Goal: Task Accomplishment & Management: Manage account settings

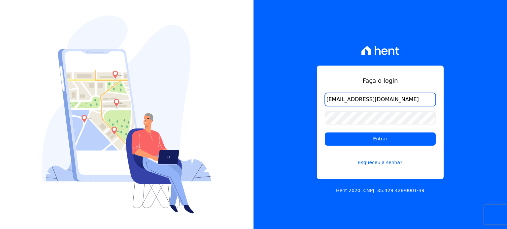
drag, startPoint x: 385, startPoint y: 101, endPoint x: 285, endPoint y: 101, distance: 99.9
click at [285, 101] on div "Faça o login hiogom@gmail.com Entrar Esqueceu a senha? Hent 2020. CNPJ: 35.429.…" at bounding box center [379, 114] width 253 height 229
drag, startPoint x: 379, startPoint y: 102, endPoint x: 121, endPoint y: 98, distance: 258.2
click at [121, 98] on div "Faça o login hiogom@gmail.com Entrar Esqueceu a senha? Hent 2020. CNPJ: 35.429.…" at bounding box center [253, 114] width 507 height 229
type input "diretoria@grupohurb.com"
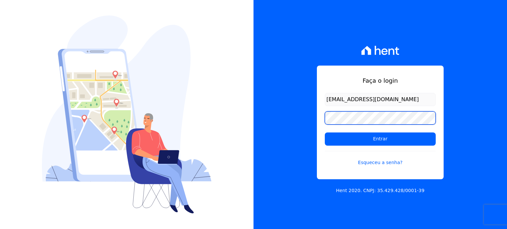
click at [306, 116] on div "Faça o login diretoria@grupohurb.com Entrar Esqueceu a senha? Hent 2020. CNPJ: …" at bounding box center [379, 114] width 253 height 229
click at [324, 133] on input "Entrar" at bounding box center [379, 139] width 111 height 13
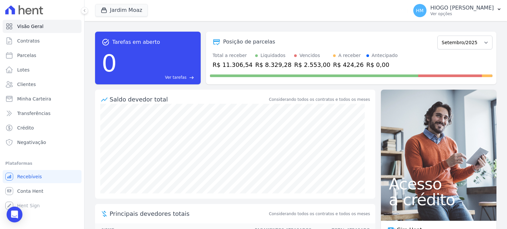
scroll to position [45, 0]
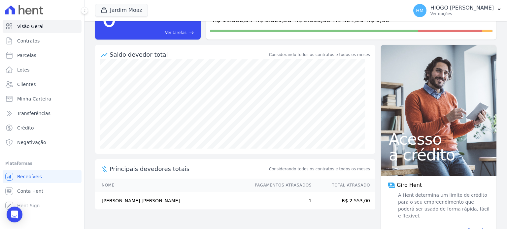
click at [117, 203] on td "[PERSON_NAME] [PERSON_NAME]" at bounding box center [171, 201] width 153 height 18
click at [123, 193] on td "[PERSON_NAME] [PERSON_NAME]" at bounding box center [171, 201] width 153 height 18
click at [35, 46] on link "Contratos" at bounding box center [42, 40] width 79 height 13
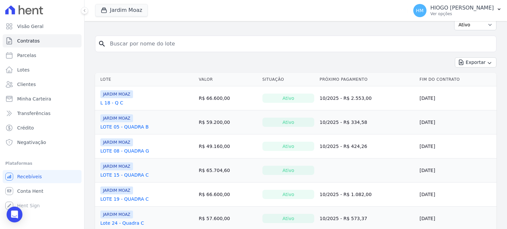
scroll to position [53, 0]
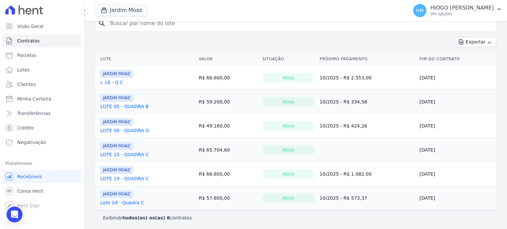
click at [116, 80] on link "L 18 - Q C" at bounding box center [111, 82] width 23 height 7
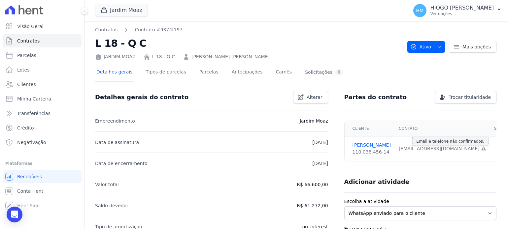
click at [481, 149] on icon at bounding box center [483, 149] width 4 height 4
click at [436, 151] on div "[EMAIL_ADDRESS][DOMAIN_NAME] Email e telefone não confirmados." at bounding box center [441, 148] width 87 height 7
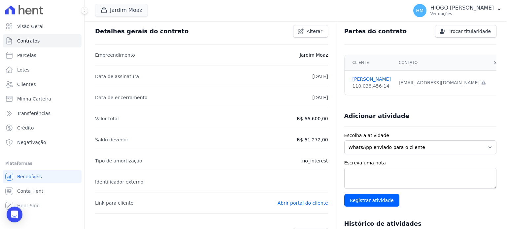
drag, startPoint x: 478, startPoint y: 82, endPoint x: 460, endPoint y: 89, distance: 19.4
click at [490, 82] on td "Sim" at bounding box center [505, 83] width 30 height 25
click at [421, 101] on div "Partes do contrato Trocar titularidade Cliente Contato Segurado [PERSON_NAME] 1…" at bounding box center [416, 185] width 160 height 335
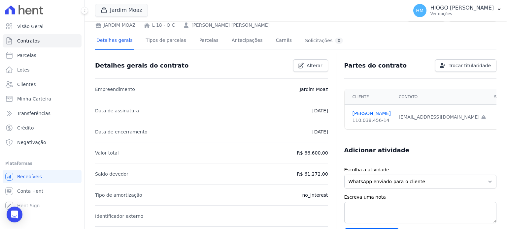
scroll to position [0, 0]
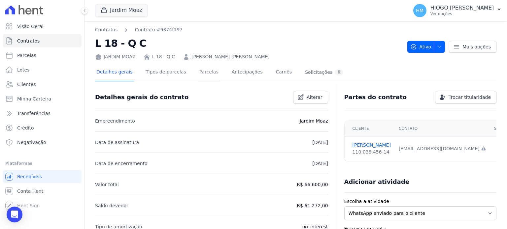
click at [198, 73] on link "Parcelas" at bounding box center [209, 72] width 22 height 17
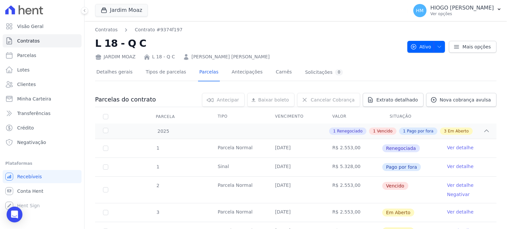
scroll to position [33, 0]
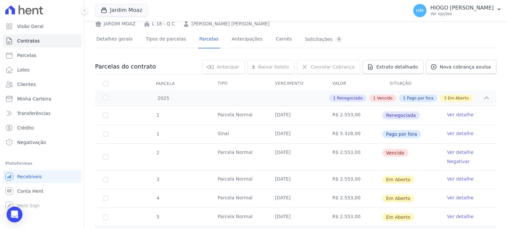
click at [462, 152] on link "Ver detalhe" at bounding box center [459, 152] width 26 height 7
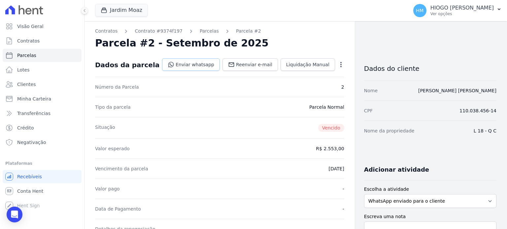
click at [200, 65] on link "Enviar whatsapp" at bounding box center [191, 64] width 58 height 13
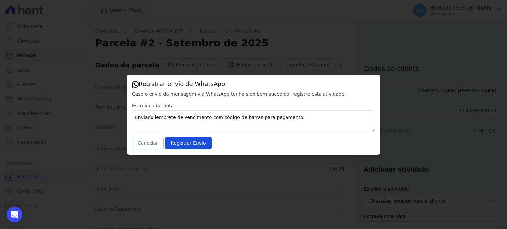
click at [142, 144] on button "Cancelar" at bounding box center [148, 143] width 32 height 13
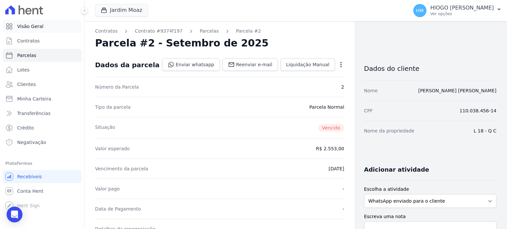
click at [40, 26] on span "Visão Geral" at bounding box center [30, 26] width 26 height 7
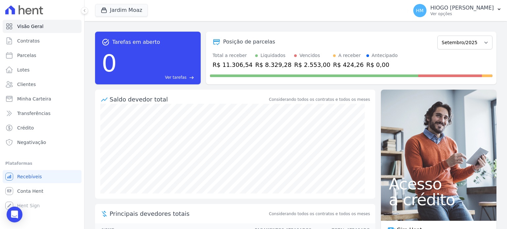
scroll to position [45, 0]
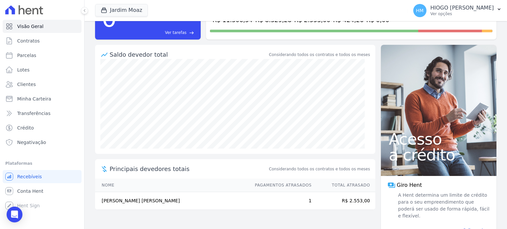
click at [474, 228] on span "Saiba mais" at bounding box center [474, 231] width 22 height 6
